Goal: Information Seeking & Learning: Check status

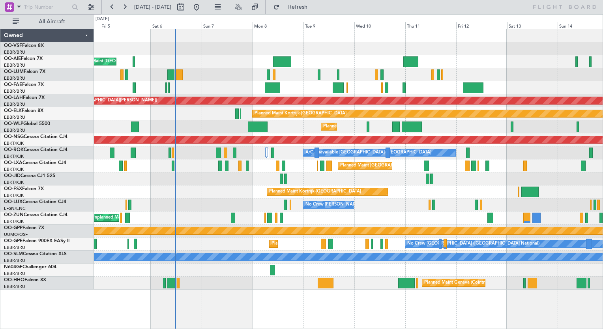
click at [192, 76] on div "Owner Melsbroek Air Base Planned Maint [GEOGRAPHIC_DATA] ([GEOGRAPHIC_DATA])" at bounding box center [348, 74] width 508 height 13
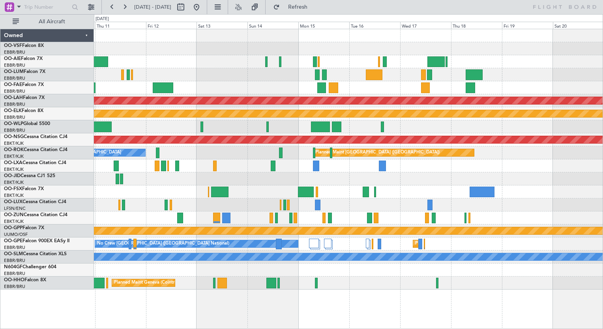
click at [161, 66] on div "Planned Maint [PERSON_NAME]-[GEOGRAPHIC_DATA][PERSON_NAME] ([GEOGRAPHIC_DATA][P…" at bounding box center [348, 159] width 508 height 260
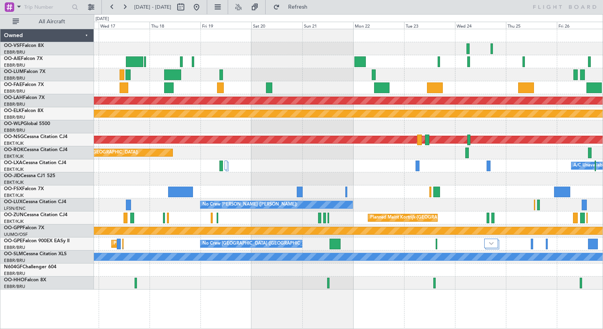
click at [102, 88] on div at bounding box center [348, 87] width 508 height 13
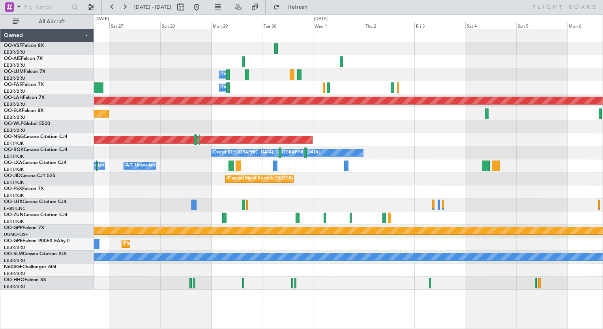
click at [254, 84] on div "Owner Melsbroek Air Base" at bounding box center [348, 87] width 508 height 13
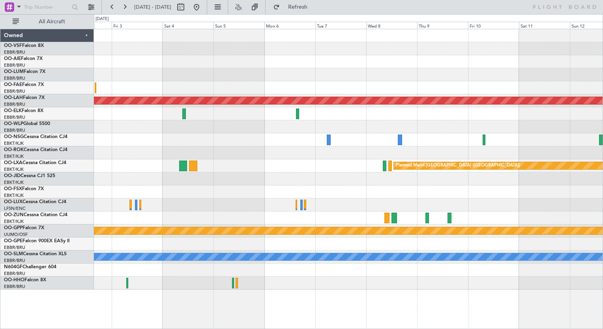
click at [134, 80] on div at bounding box center [348, 74] width 508 height 13
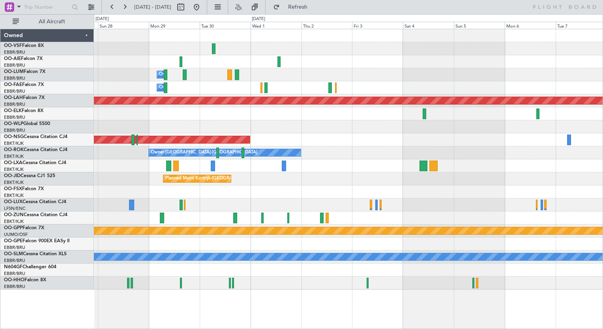
click at [86, 92] on div "Owner Melsbroek Air Base Owner [GEOGRAPHIC_DATA] Planned [GEOGRAPHIC_DATA][PERS…" at bounding box center [301, 171] width 603 height 315
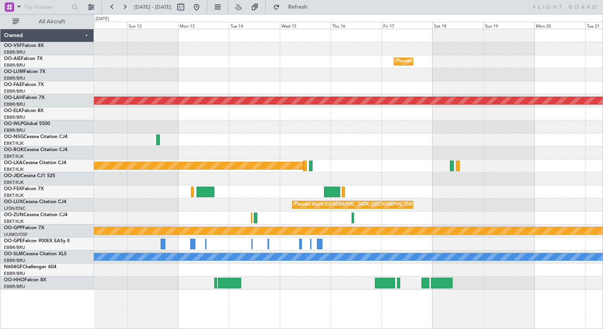
click at [149, 92] on div at bounding box center [348, 87] width 508 height 13
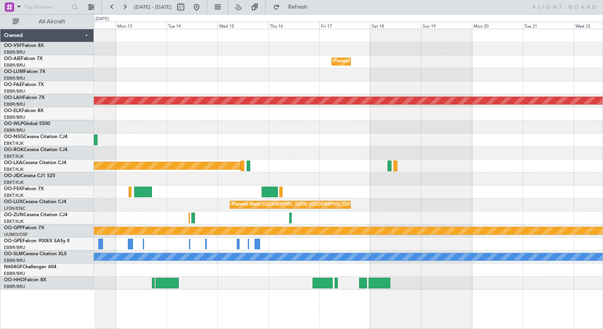
click at [98, 92] on div at bounding box center [348, 87] width 508 height 13
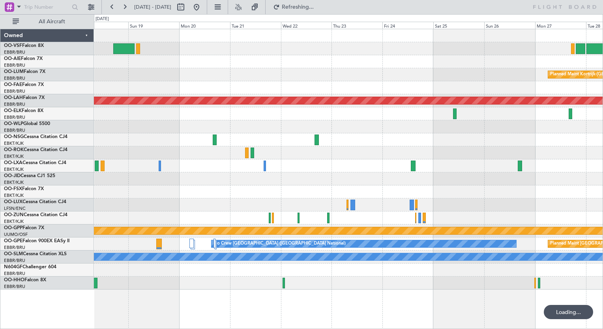
click at [377, 86] on div at bounding box center [348, 87] width 508 height 13
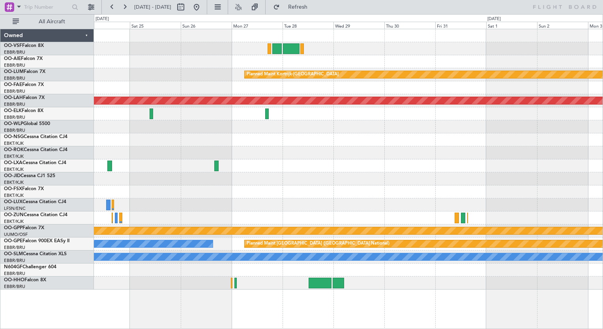
click at [407, 75] on div "Planned Maint Kortrijk-[GEOGRAPHIC_DATA]" at bounding box center [348, 74] width 508 height 13
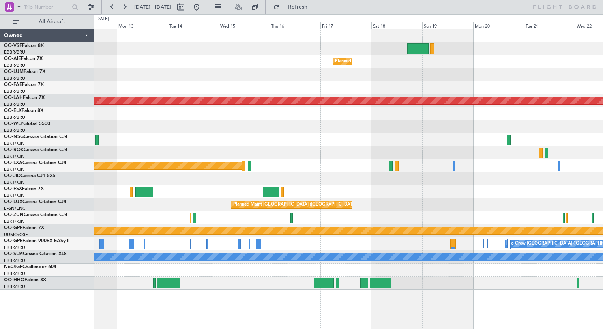
click at [532, 84] on div "Planned Maint [GEOGRAPHIC_DATA] ([GEOGRAPHIC_DATA] National) Planned [GEOGRAPHI…" at bounding box center [348, 159] width 508 height 260
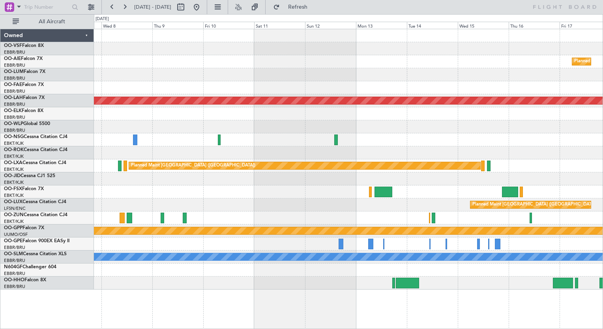
click at [563, 88] on div at bounding box center [348, 87] width 508 height 13
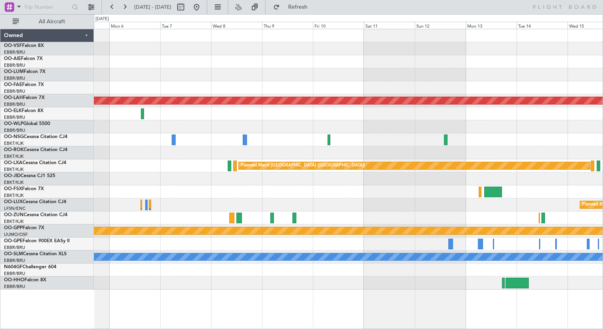
click at [523, 103] on div "Planned Maint [GEOGRAPHIC_DATA] ([GEOGRAPHIC_DATA] National) Planned [GEOGRAPHI…" at bounding box center [348, 159] width 508 height 260
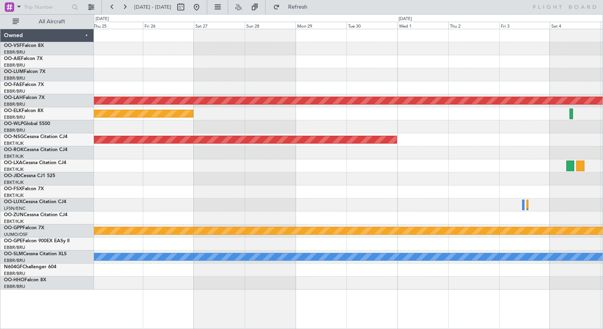
click at [542, 92] on div at bounding box center [348, 87] width 508 height 13
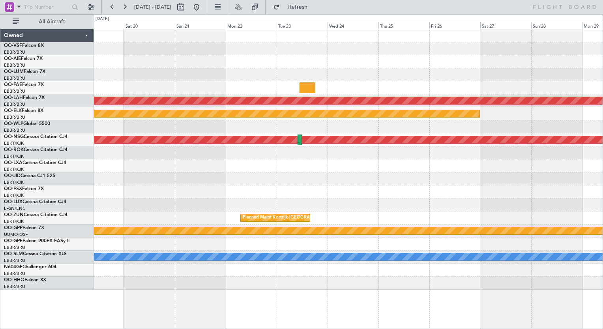
click at [555, 86] on div at bounding box center [348, 87] width 508 height 13
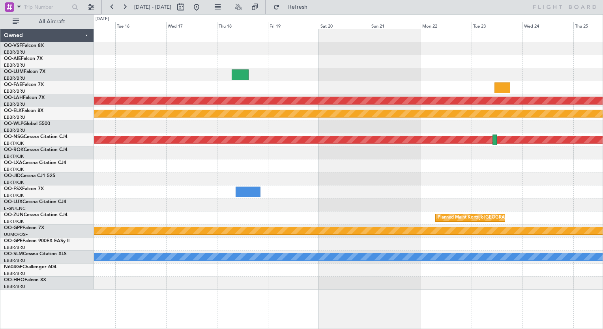
click at [588, 82] on div at bounding box center [348, 87] width 508 height 13
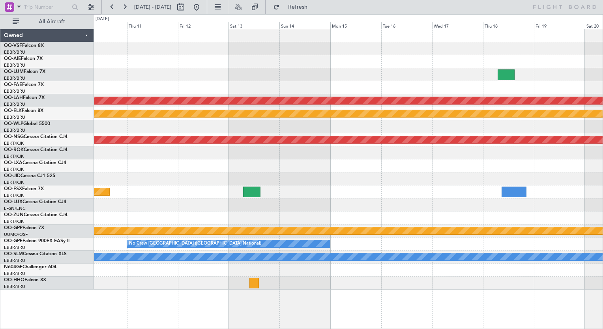
click at [596, 82] on div at bounding box center [348, 87] width 508 height 13
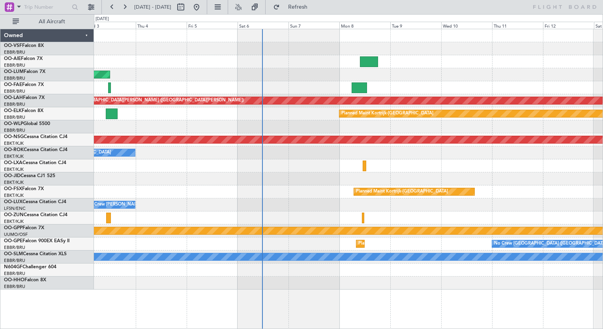
click at [12, 85] on div "Planned Maint [GEOGRAPHIC_DATA] ([GEOGRAPHIC_DATA] National) Planned [GEOGRAPHI…" at bounding box center [301, 171] width 603 height 315
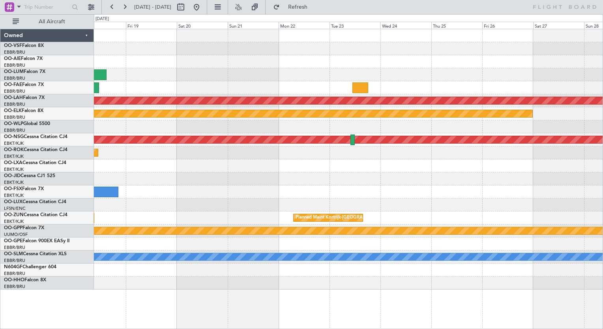
click at [271, 88] on div "Planned Maint [PERSON_NAME]-[GEOGRAPHIC_DATA][PERSON_NAME] ([GEOGRAPHIC_DATA][P…" at bounding box center [348, 179] width 509 height 300
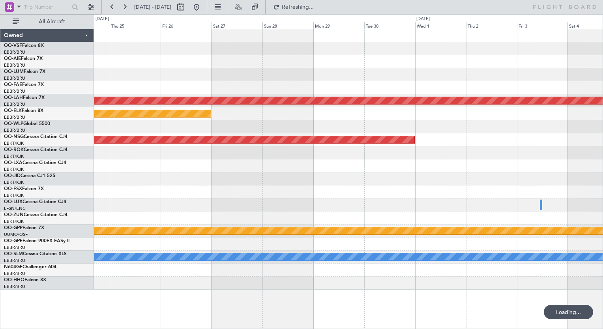
click at [175, 82] on div "Planned Maint [PERSON_NAME]-[GEOGRAPHIC_DATA][PERSON_NAME] ([GEOGRAPHIC_DATA][P…" at bounding box center [348, 159] width 508 height 260
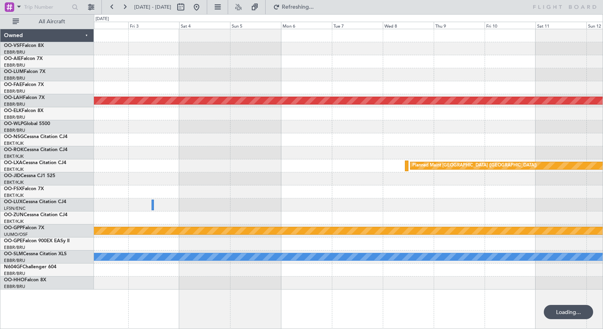
click at [260, 84] on div "Planned Maint [PERSON_NAME]-[GEOGRAPHIC_DATA][PERSON_NAME] ([GEOGRAPHIC_DATA][P…" at bounding box center [348, 159] width 508 height 260
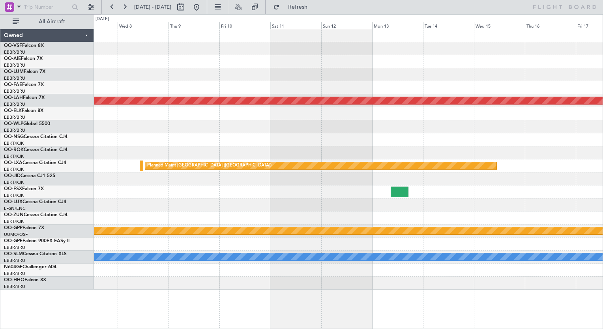
click at [229, 80] on div at bounding box center [348, 74] width 508 height 13
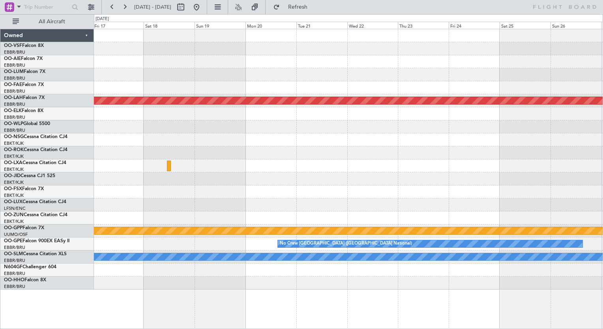
click at [212, 79] on div "Planned Maint Kortrijk-[GEOGRAPHIC_DATA]" at bounding box center [348, 74] width 508 height 13
